Goal: Transaction & Acquisition: Purchase product/service

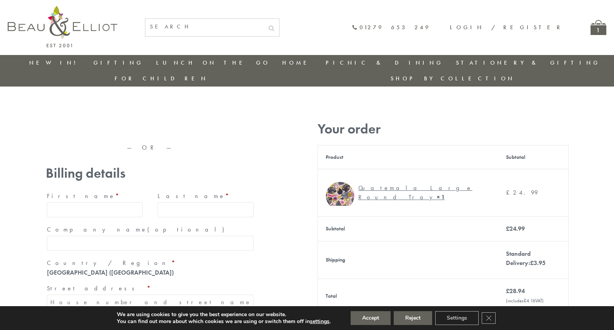
type input "maria33@yahoo.com"
type input "Maria"
type input "Williams"
type input "23, Scottsdale, Happytown"
type input "London"
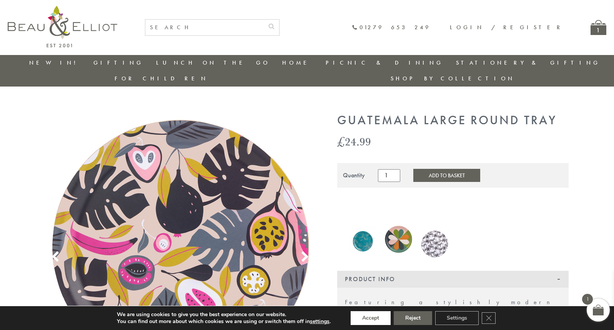
click at [371, 318] on button "Accept" at bounding box center [371, 318] width 40 height 14
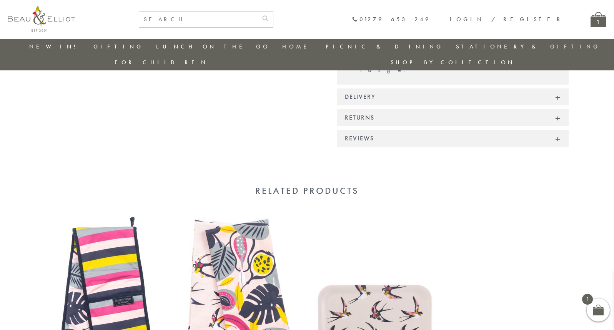
scroll to position [479, 0]
